Goal: Task Accomplishment & Management: Manage account settings

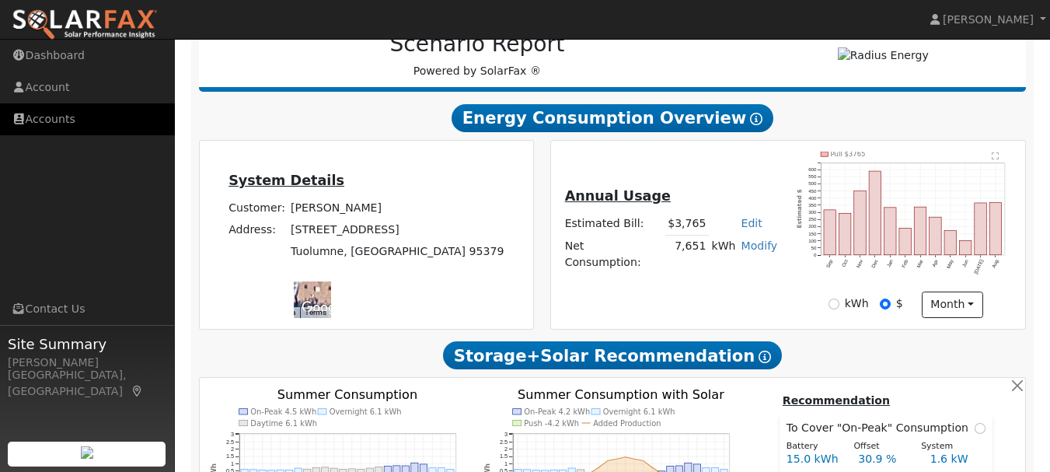
scroll to position [215, 0]
click at [65, 117] on link "Accounts" at bounding box center [87, 119] width 175 height 32
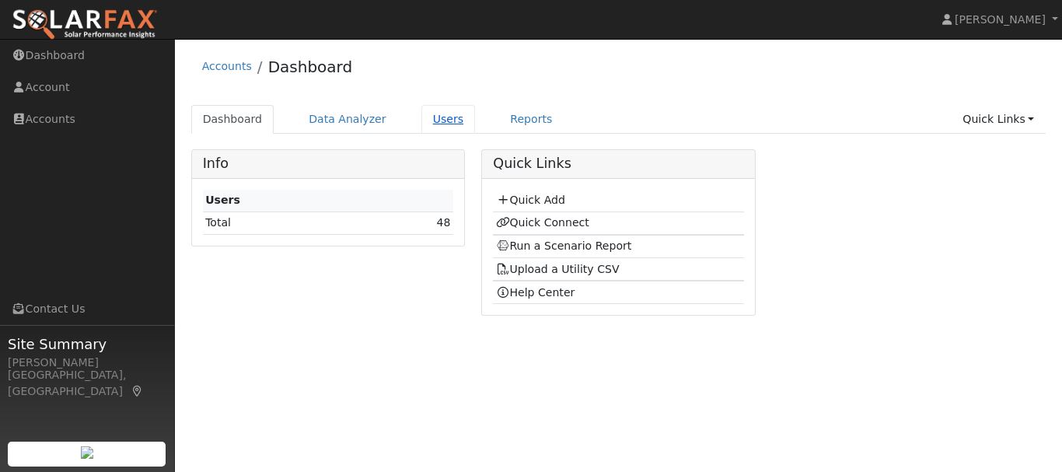
click at [432, 121] on link "Users" at bounding box center [448, 119] width 54 height 29
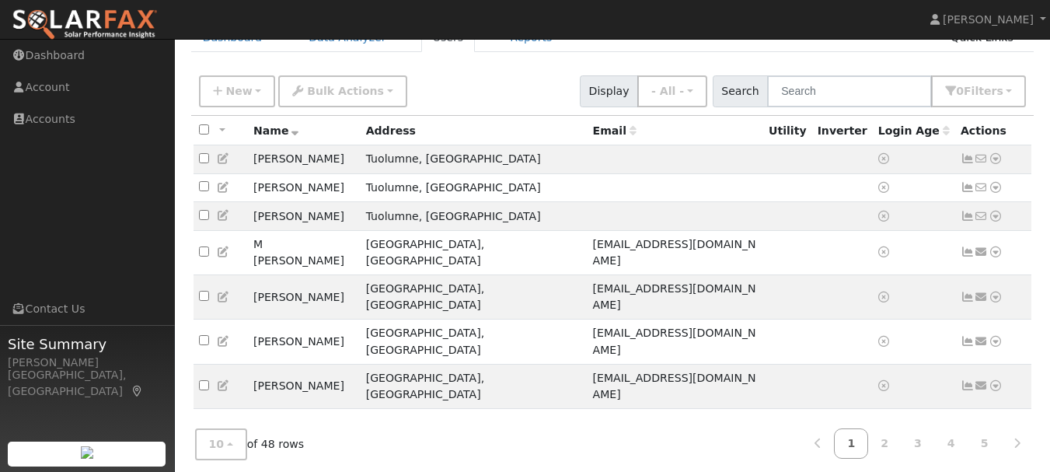
scroll to position [129, 0]
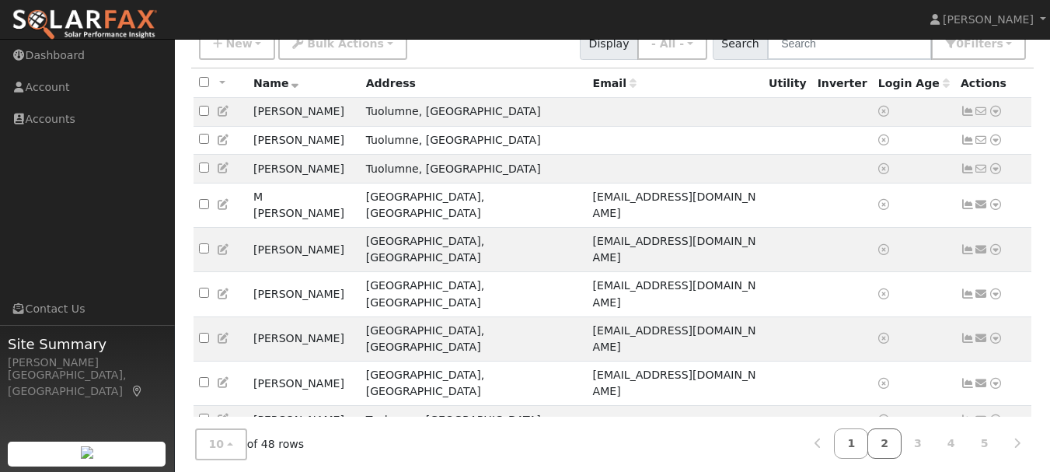
click at [889, 439] on link "2" at bounding box center [885, 443] width 34 height 30
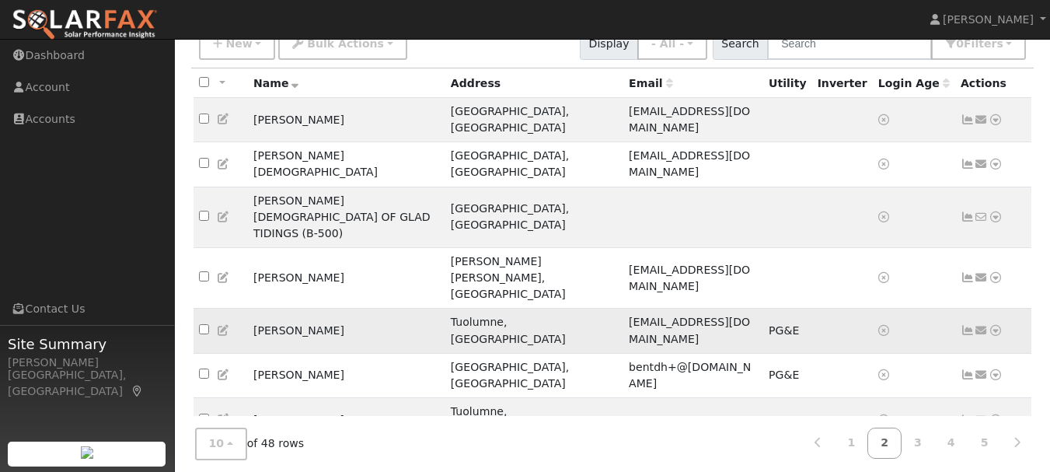
click at [998, 325] on icon at bounding box center [996, 330] width 14 height 11
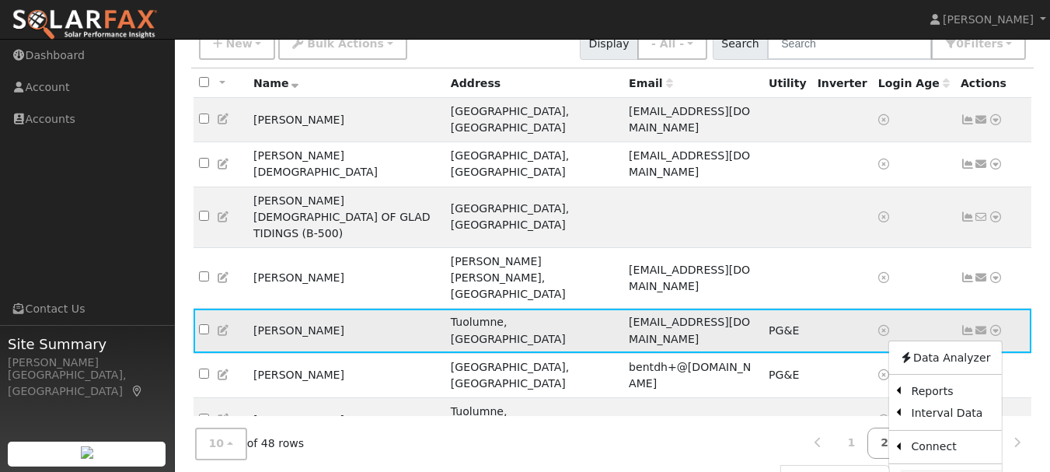
click at [956, 470] on link "Disconnect" at bounding box center [950, 481] width 101 height 22
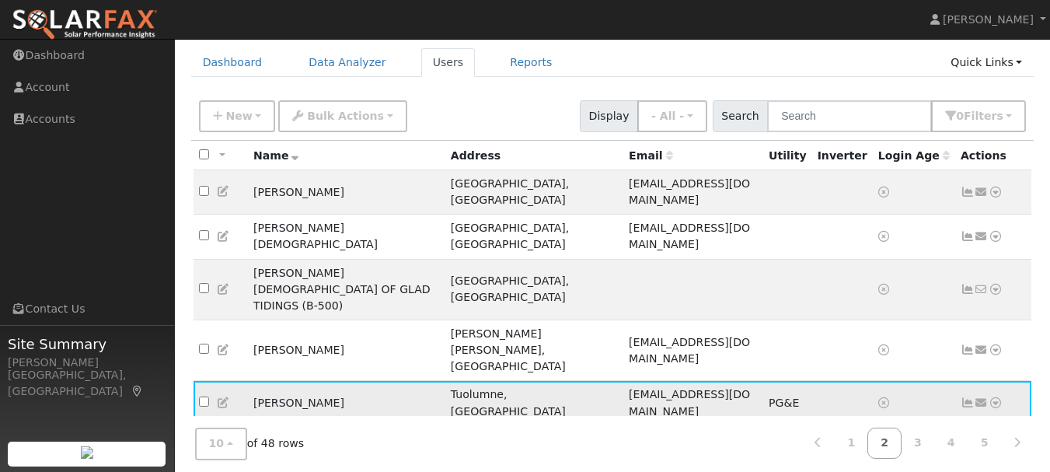
scroll to position [75, 0]
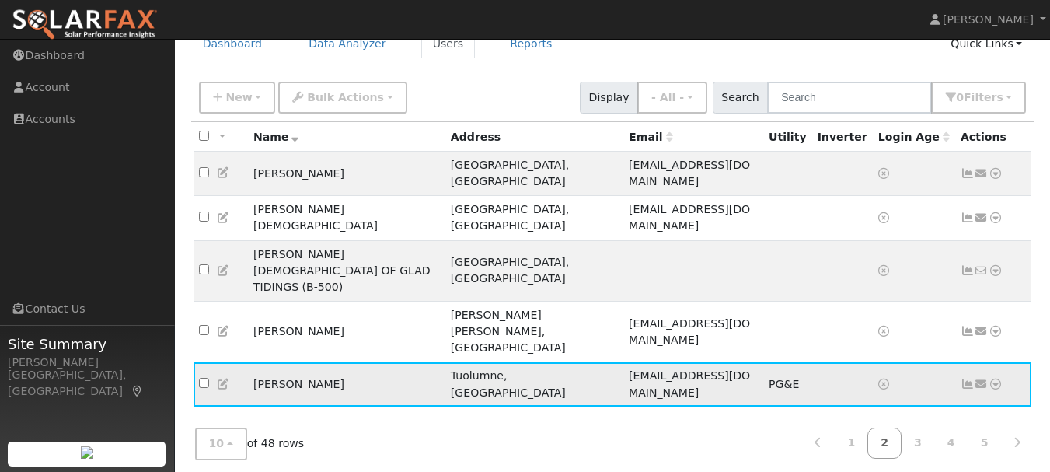
click at [998, 379] on icon at bounding box center [996, 384] width 14 height 11
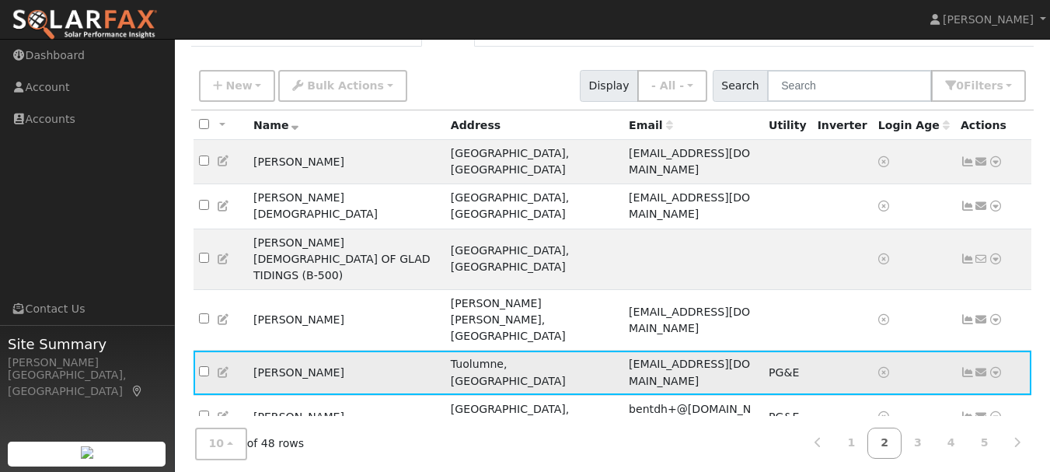
scroll to position [88, 0]
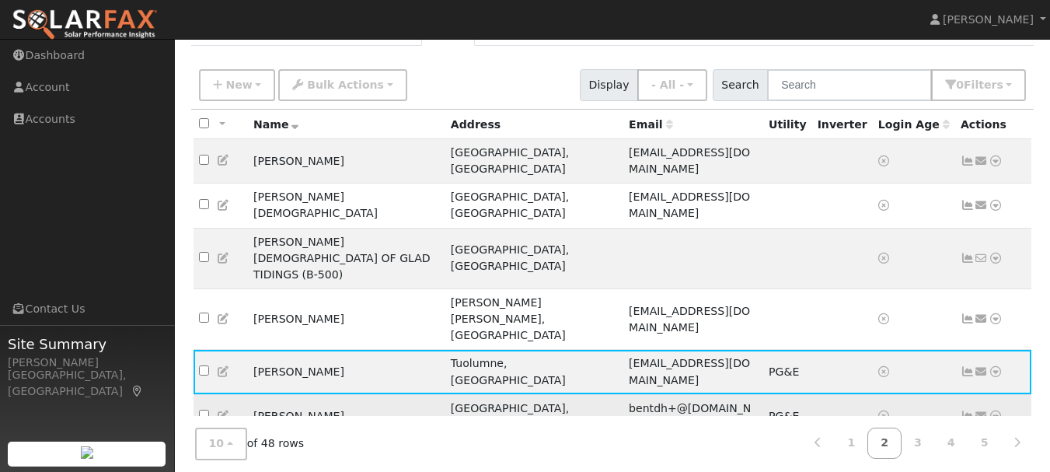
click at [1001, 411] on icon at bounding box center [996, 416] width 14 height 11
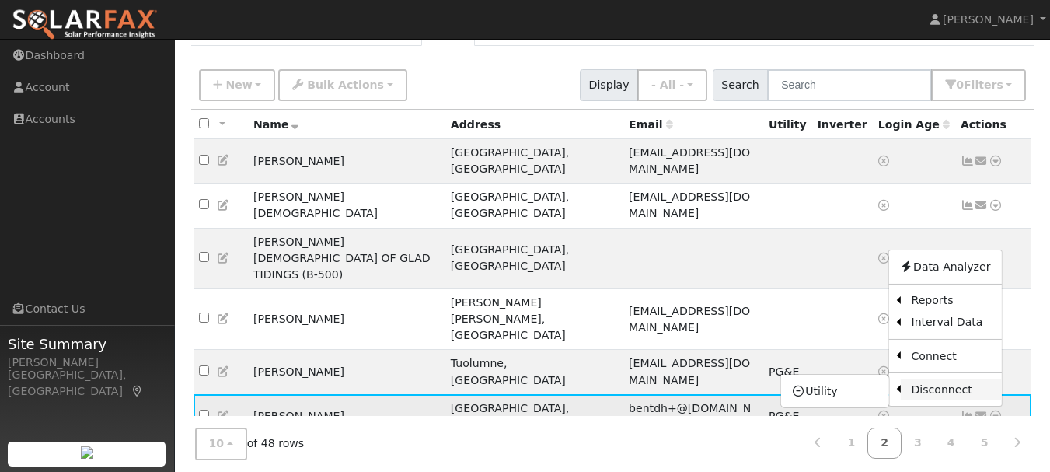
click at [940, 379] on link "Disconnect" at bounding box center [950, 390] width 101 height 22
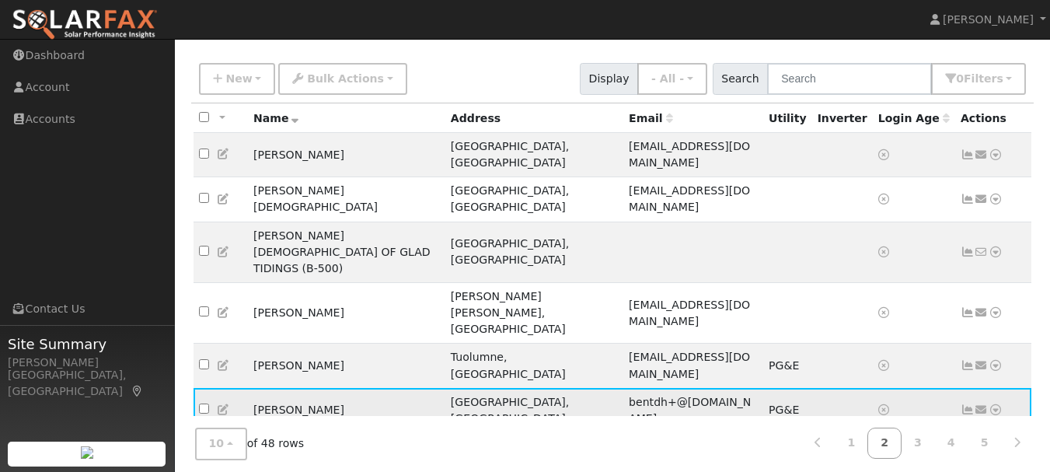
scroll to position [129, 0]
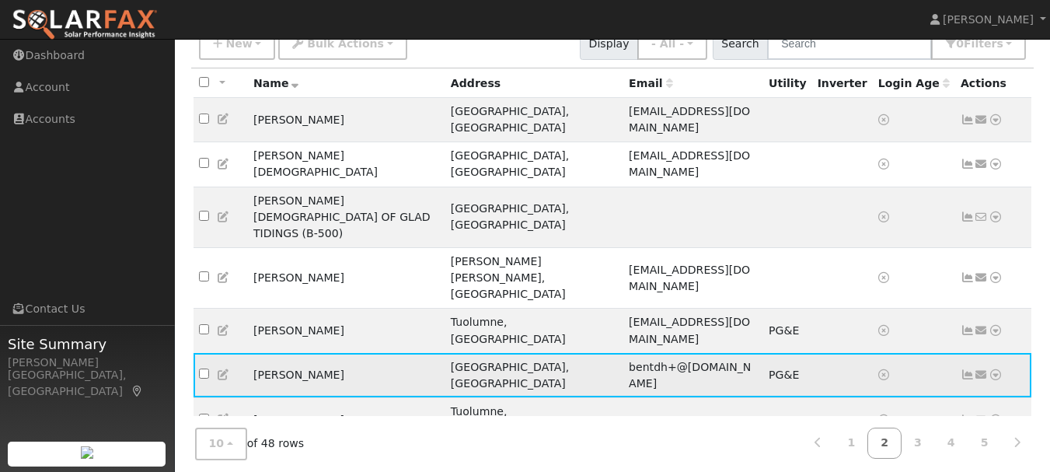
click at [1000, 369] on icon at bounding box center [996, 374] width 14 height 11
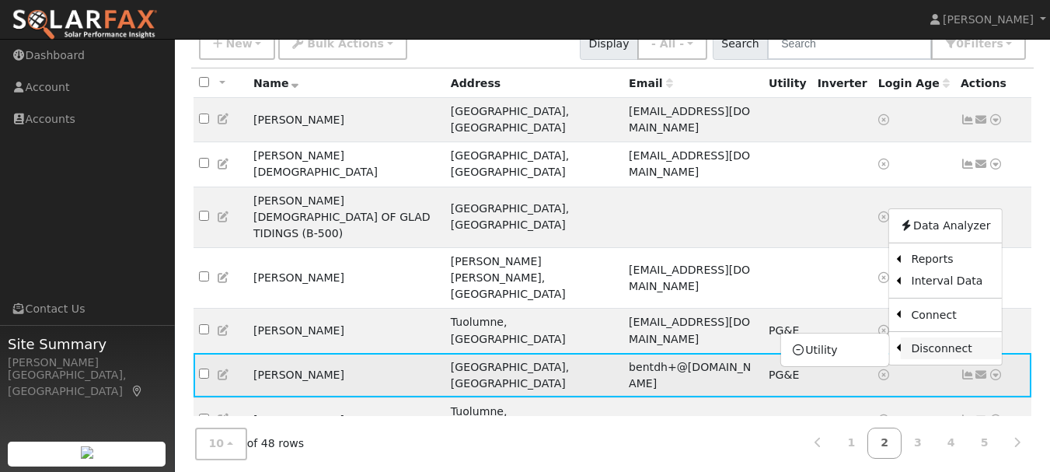
click at [907, 337] on link "Disconnect" at bounding box center [950, 348] width 101 height 22
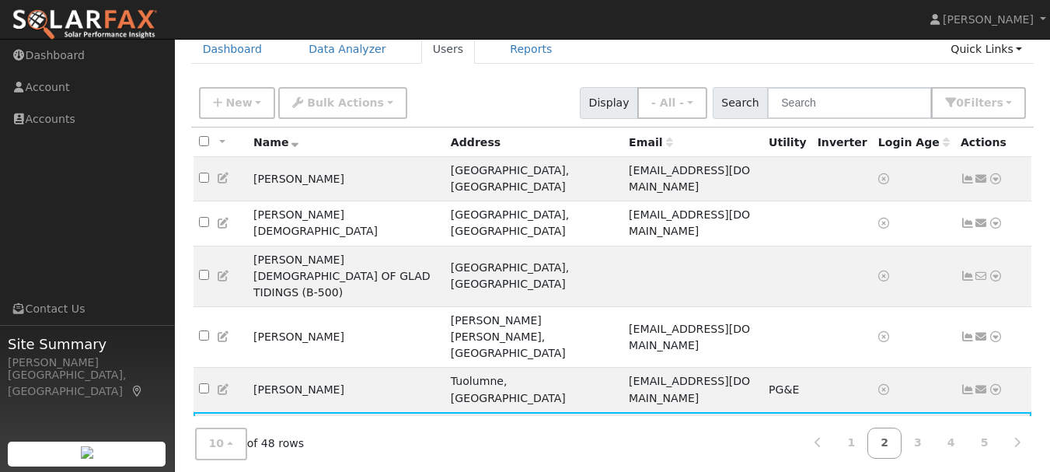
scroll to position [83, 0]
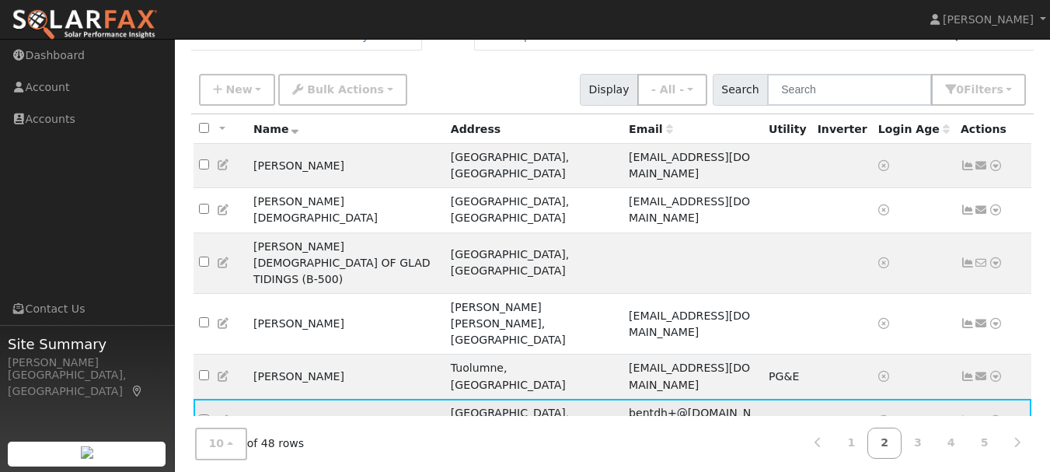
click at [1002, 415] on icon at bounding box center [996, 420] width 14 height 11
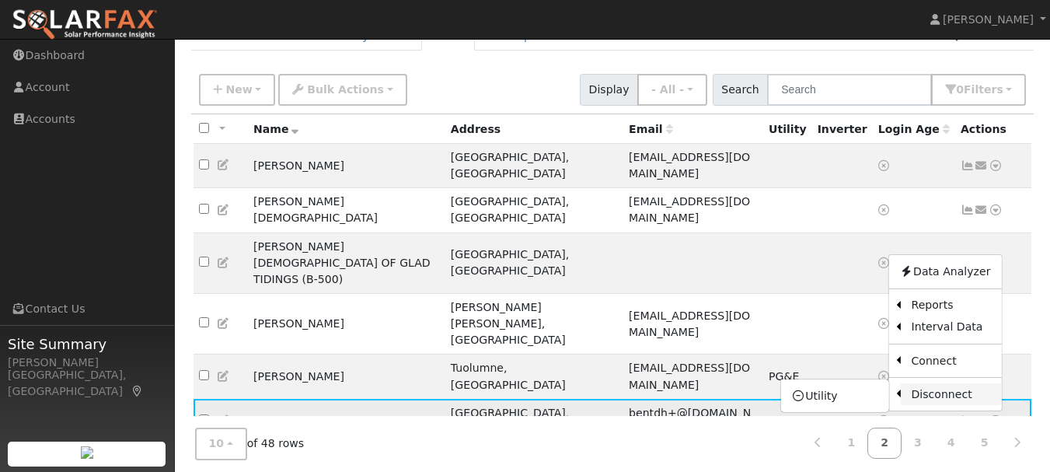
click at [949, 383] on link "Disconnect" at bounding box center [950, 394] width 101 height 22
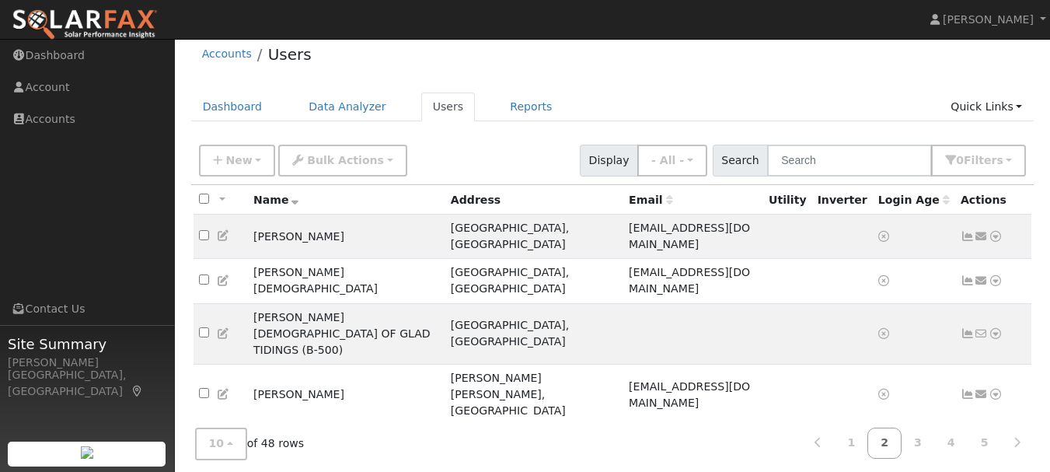
scroll to position [0, 0]
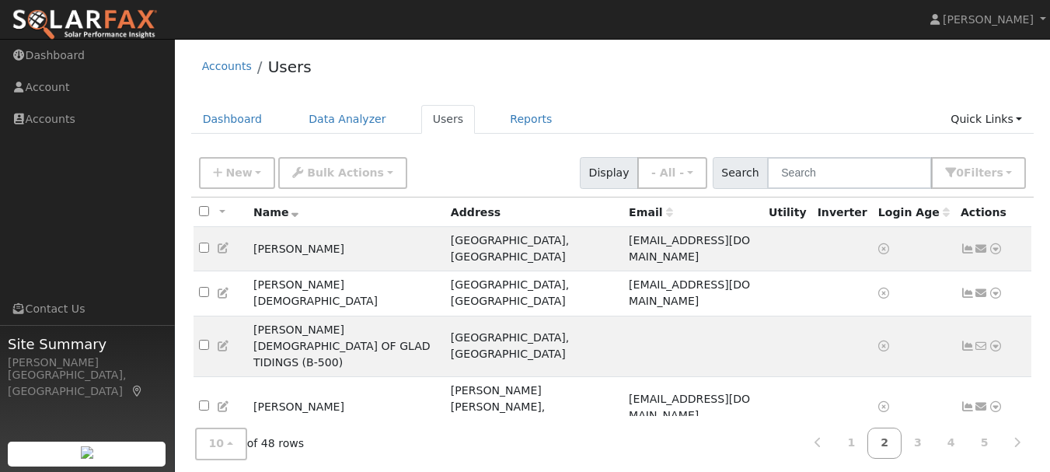
click at [997, 454] on icon at bounding box center [996, 459] width 14 height 11
click at [998, 454] on icon at bounding box center [996, 459] width 14 height 11
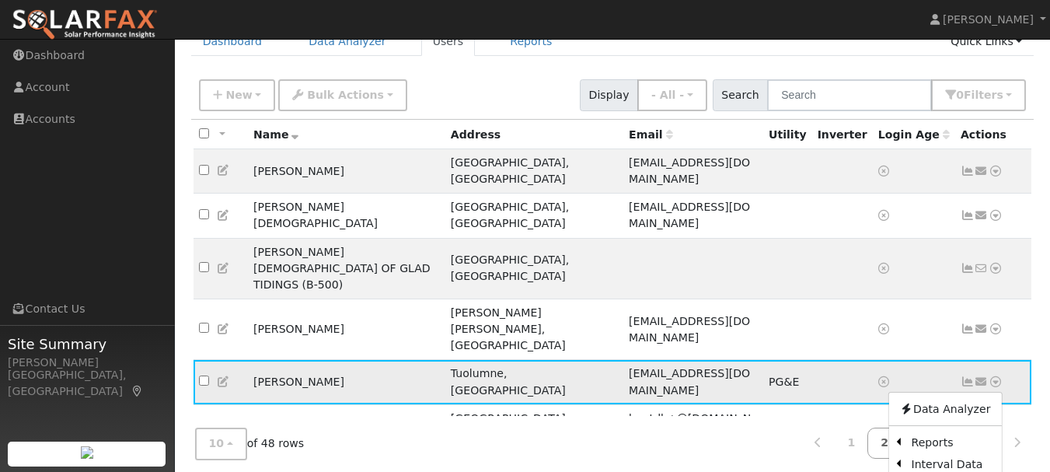
scroll to position [79, 0]
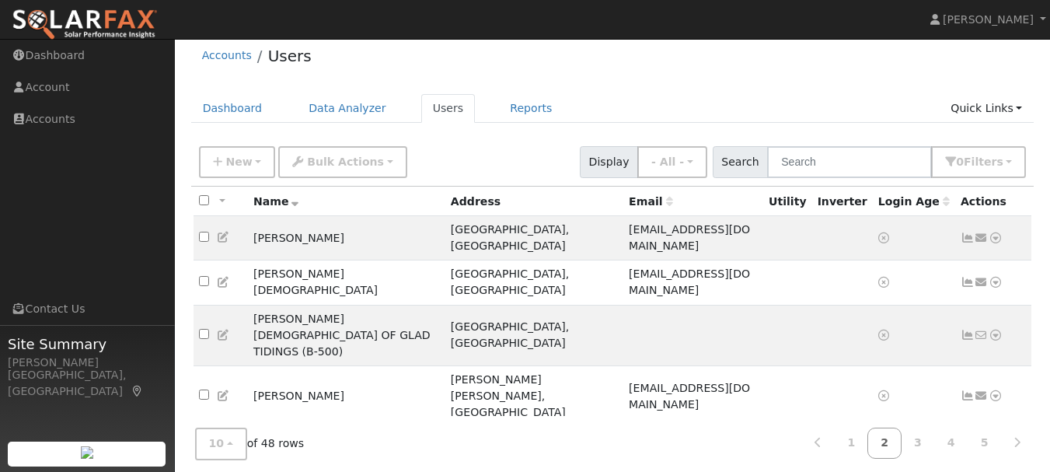
scroll to position [0, 0]
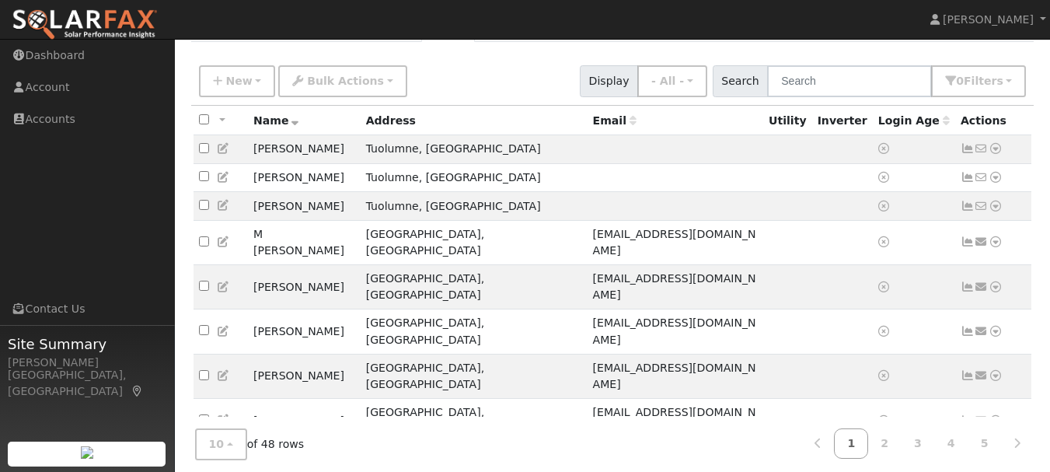
scroll to position [129, 0]
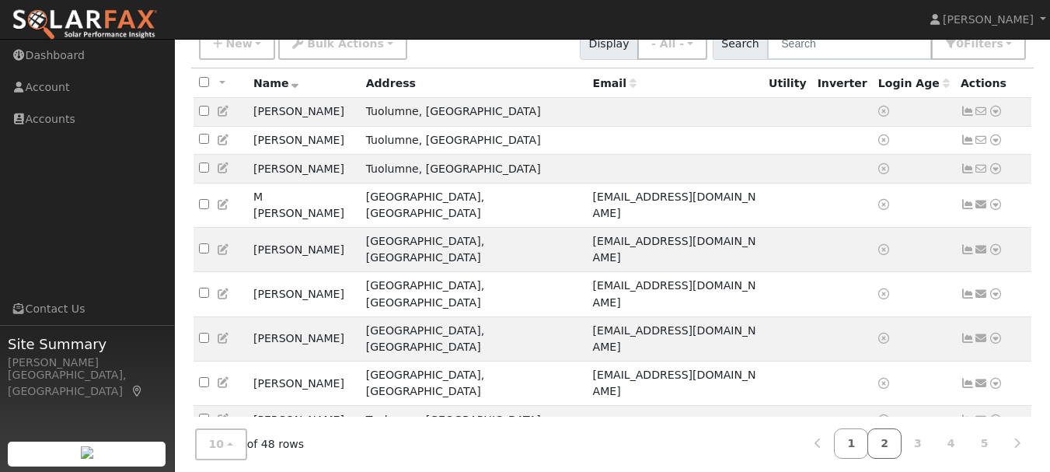
click at [900, 445] on link "2" at bounding box center [885, 443] width 34 height 30
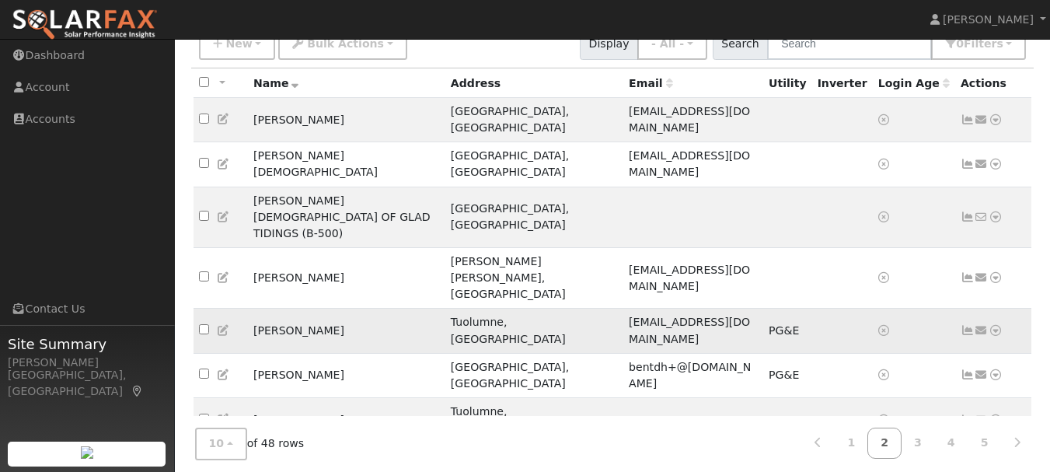
click at [1000, 325] on icon at bounding box center [996, 330] width 14 height 11
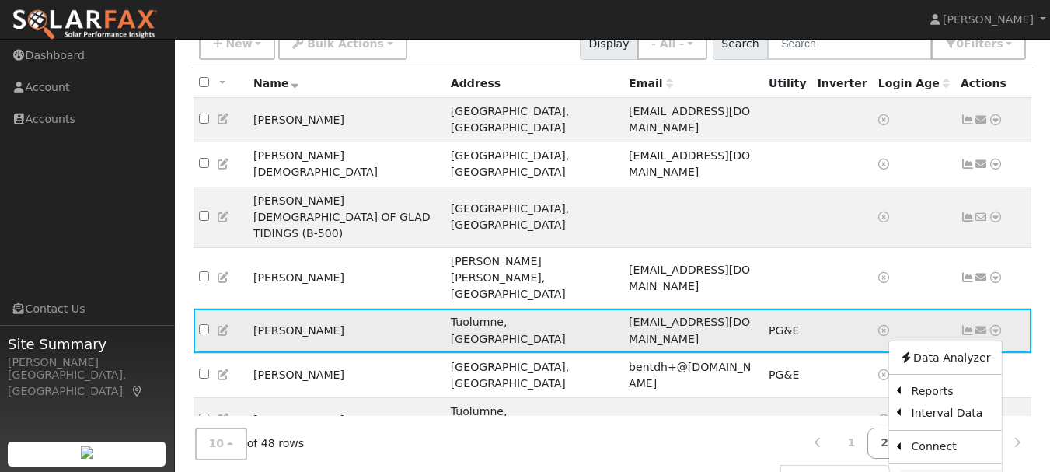
click at [926, 470] on link "Disconnect" at bounding box center [950, 481] width 101 height 22
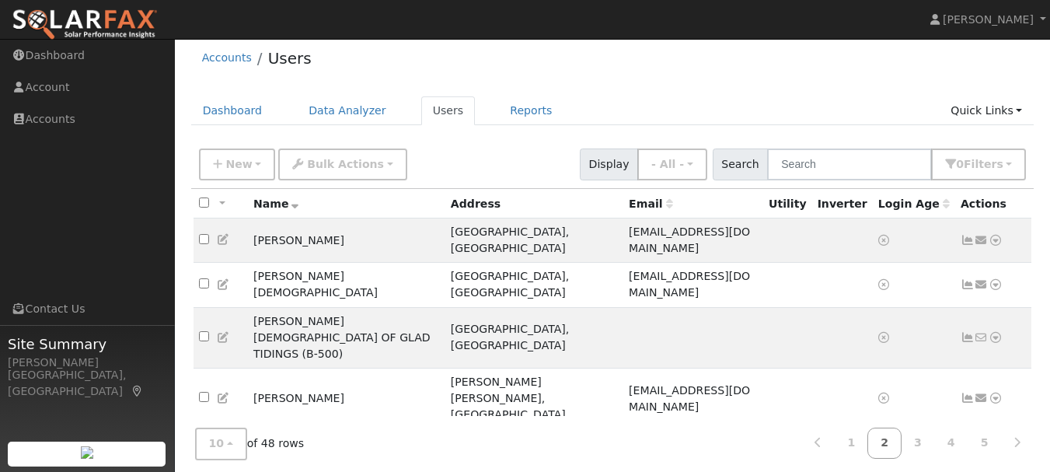
scroll to position [0, 0]
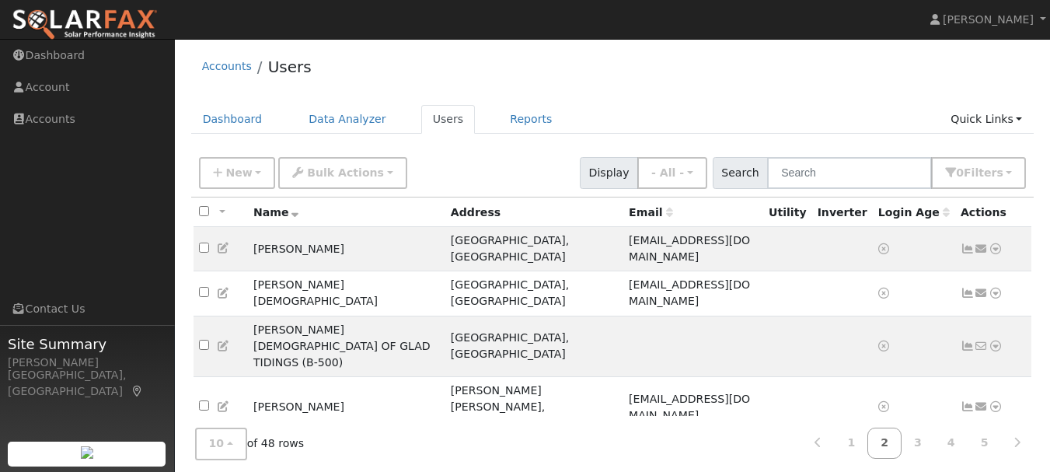
click at [1002, 454] on icon at bounding box center [996, 459] width 14 height 11
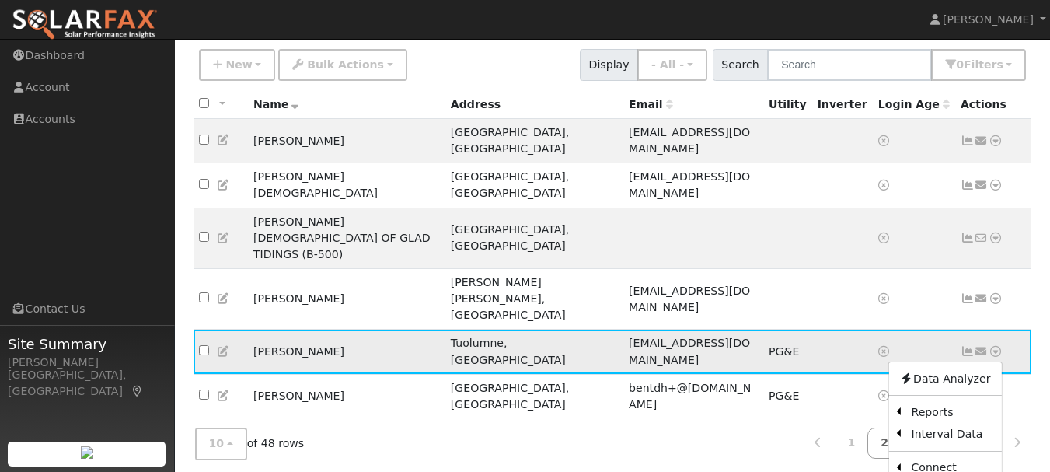
scroll to position [109, 0]
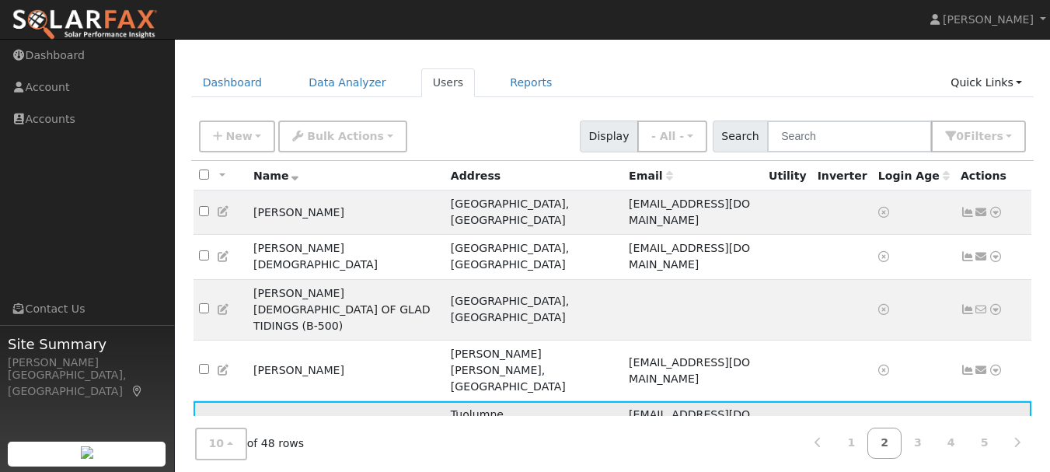
scroll to position [0, 0]
